Goal: Task Accomplishment & Management: Manage account settings

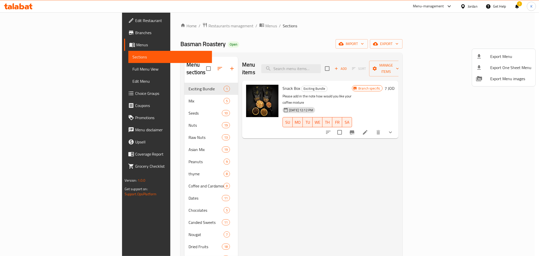
click at [161, 26] on div at bounding box center [269, 128] width 539 height 256
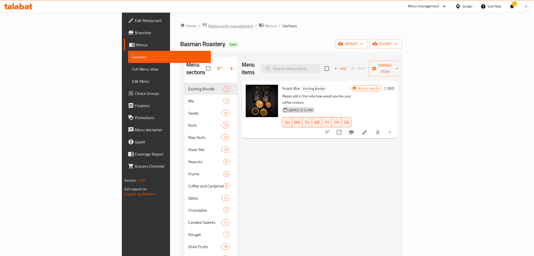
click at [208, 26] on span "Restaurants management" at bounding box center [230, 26] width 45 height 6
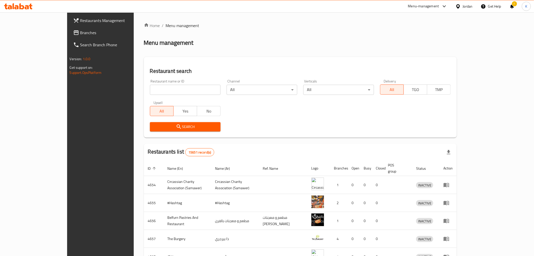
click at [174, 89] on input "search" at bounding box center [185, 90] width 71 height 10
type input ";"
click button "Search" at bounding box center [185, 126] width 71 height 9
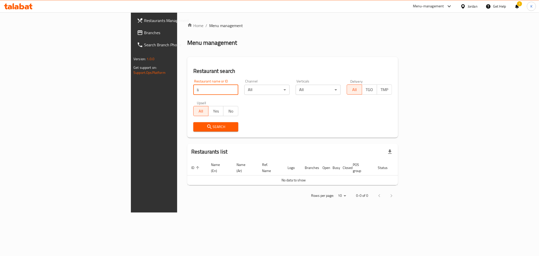
type input "l"
type input "لايكا"
click button "Search" at bounding box center [215, 126] width 45 height 9
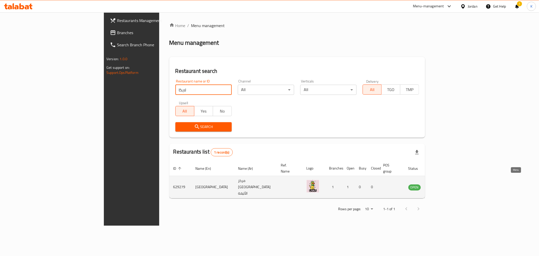
click at [440, 185] on icon "enhanced table" at bounding box center [438, 187] width 6 height 4
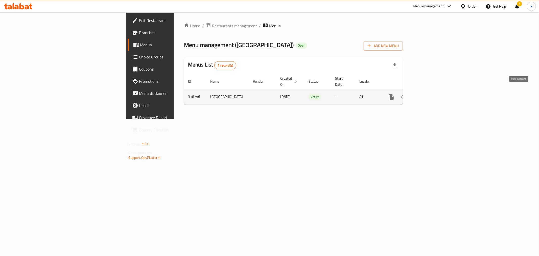
click at [431, 94] on icon "enhanced table" at bounding box center [428, 97] width 6 height 6
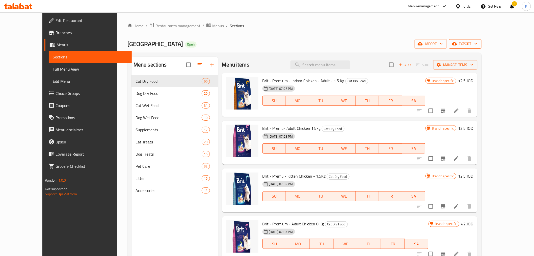
click at [478, 42] on span "export" at bounding box center [465, 44] width 25 height 6
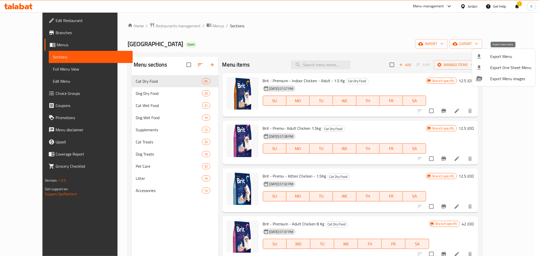
click at [497, 58] on span "Export Menu" at bounding box center [510, 56] width 41 height 6
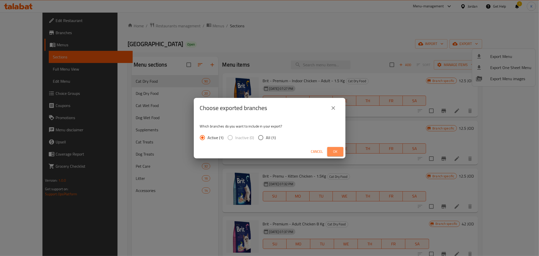
click at [334, 152] on span "Ok" at bounding box center [335, 151] width 8 height 6
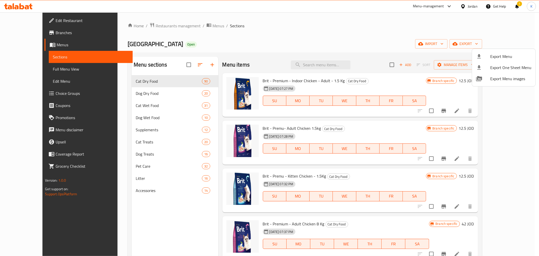
click at [114, 104] on div at bounding box center [269, 128] width 539 height 256
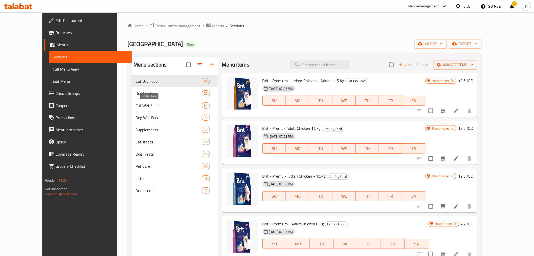
click at [136, 108] on span "Cat Wet Food" at bounding box center [169, 105] width 66 height 6
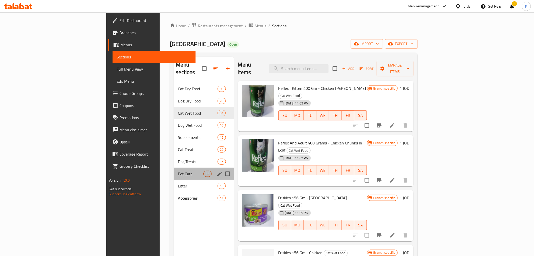
click at [174, 169] on div "Pet Care 32" at bounding box center [204, 173] width 60 height 12
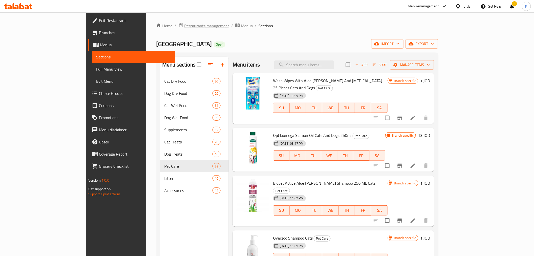
click at [184, 25] on span "Restaurants management" at bounding box center [206, 26] width 45 height 6
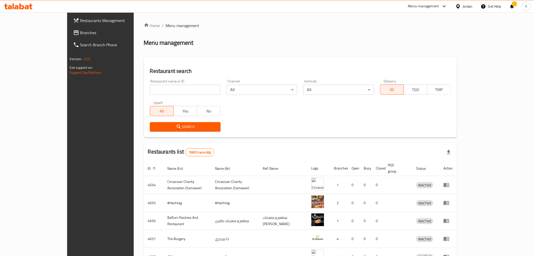
click at [162, 90] on input "search" at bounding box center [185, 90] width 71 height 10
type input "[PERSON_NAME]"
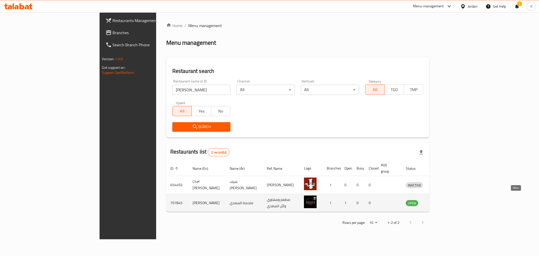
click at [439, 201] on icon "enhanced table" at bounding box center [436, 203] width 6 height 4
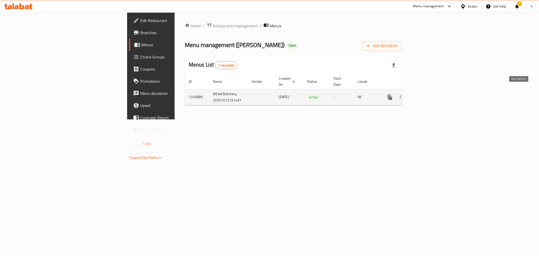
click at [432, 93] on link "enhanced table" at bounding box center [426, 97] width 12 height 12
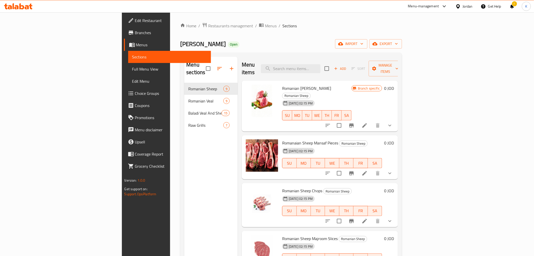
click at [135, 18] on span "Edit Restaurant" at bounding box center [171, 20] width 72 height 6
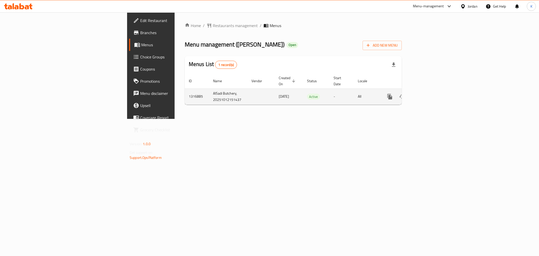
click at [429, 93] on icon "enhanced table" at bounding box center [426, 96] width 6 height 6
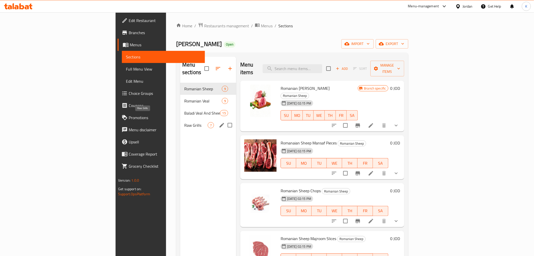
click at [184, 122] on span "Raw Grills" at bounding box center [195, 125] width 23 height 6
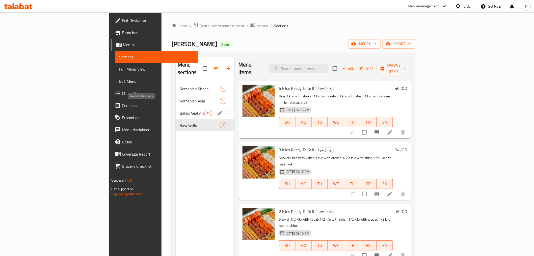
click at [180, 110] on span "Baladi Veal And Sheep" at bounding box center [192, 113] width 25 height 6
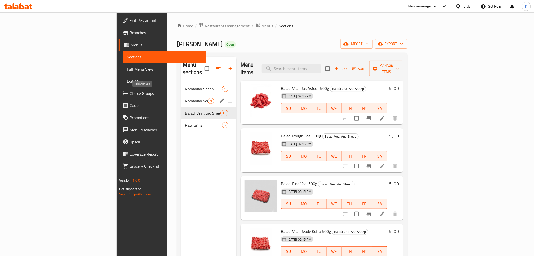
click at [185, 98] on span "Romanian Veal" at bounding box center [196, 101] width 23 height 6
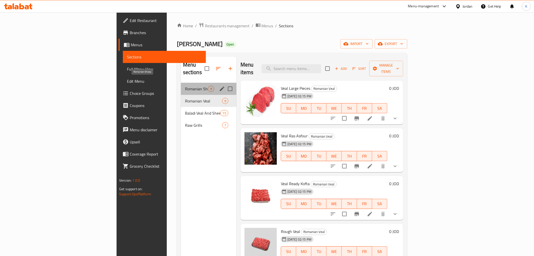
click at [185, 86] on span "Romanian Sheep" at bounding box center [196, 89] width 23 height 6
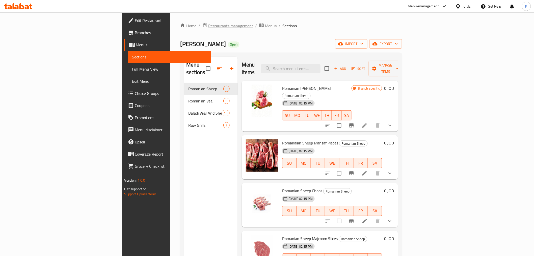
click at [208, 25] on span "Restaurants management" at bounding box center [230, 26] width 45 height 6
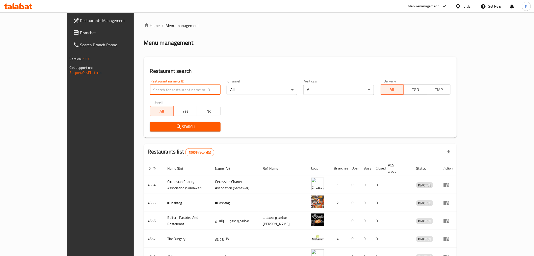
click at [150, 90] on input "search" at bounding box center [185, 90] width 71 height 10
click button "Search" at bounding box center [185, 126] width 71 height 9
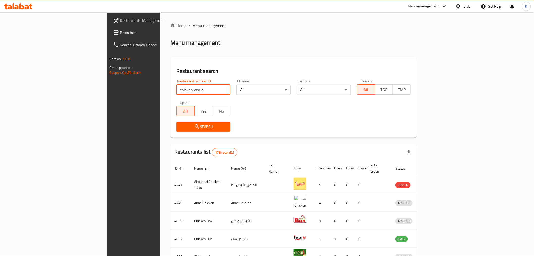
type input "chicken world"
click button "Search" at bounding box center [204, 126] width 54 height 9
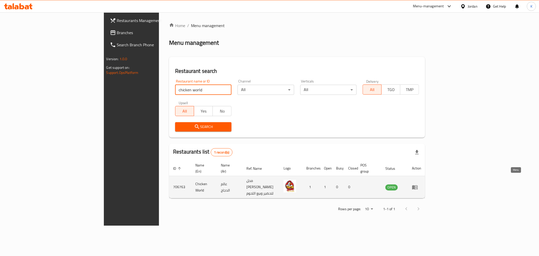
click at [418, 184] on icon "enhanced table" at bounding box center [415, 187] width 6 height 6
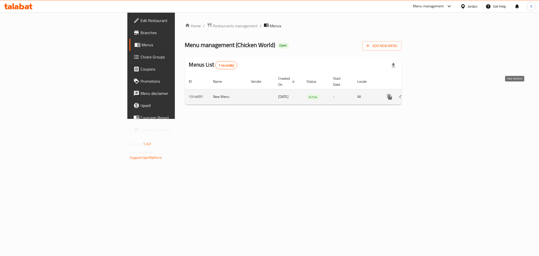
click at [428, 94] on icon "enhanced table" at bounding box center [426, 96] width 5 height 5
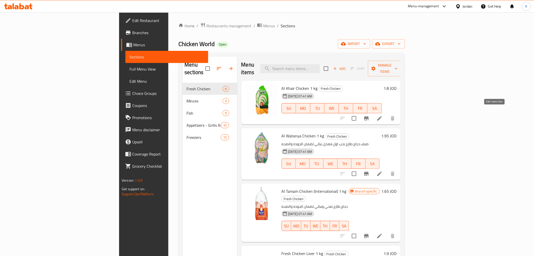
click at [382, 116] on icon at bounding box center [380, 118] width 5 height 5
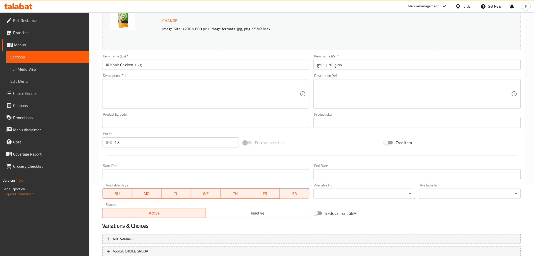
scroll to position [108, 0]
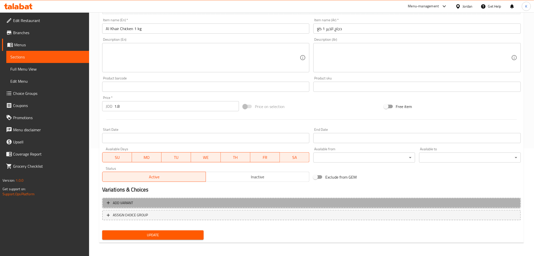
click at [128, 204] on span "Add variant" at bounding box center [123, 203] width 20 height 6
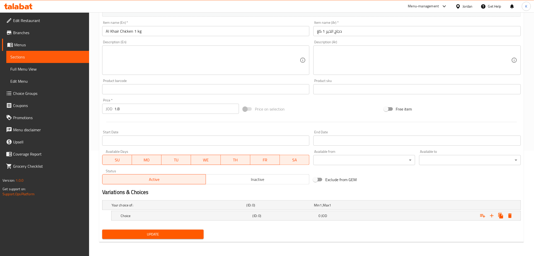
click at [128, 204] on h5 "Your choice of:" at bounding box center [178, 204] width 133 height 5
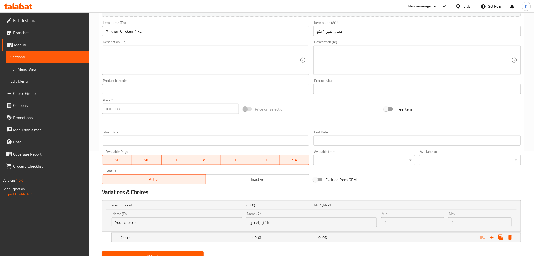
click at [247, 112] on span at bounding box center [247, 109] width 15 height 10
click at [247, 111] on span at bounding box center [247, 109] width 15 height 10
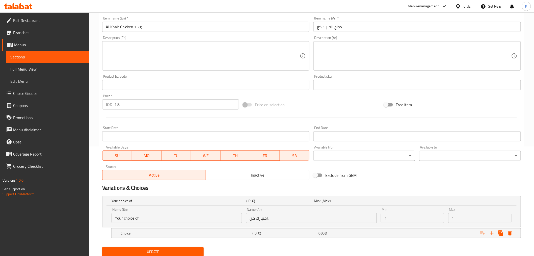
scroll to position [127, 0]
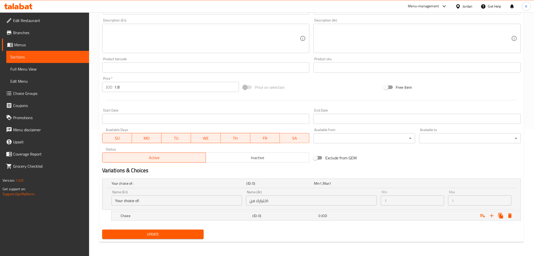
click at [39, 94] on span "Choice Groups" at bounding box center [49, 93] width 72 height 6
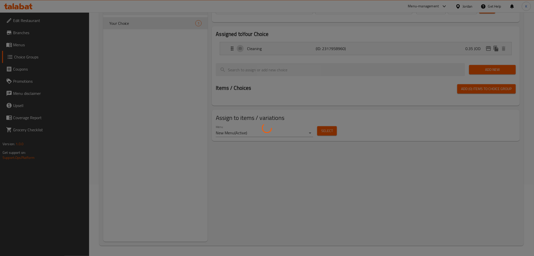
scroll to position [71, 0]
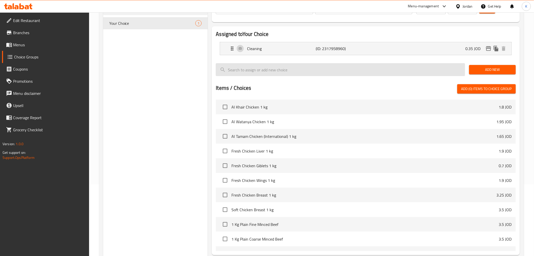
click at [289, 72] on input "search" at bounding box center [341, 69] width 250 height 13
click at [317, 50] on p "(ID: 2317958960)" at bounding box center [339, 48] width 46 height 6
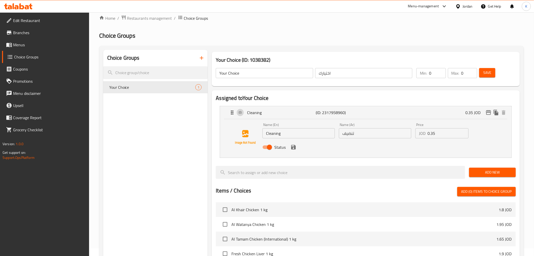
scroll to position [0, 0]
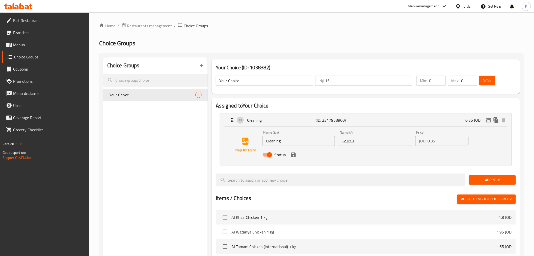
click at [64, 24] on link "Edit Restaurant" at bounding box center [45, 20] width 87 height 12
